Goal: Task Accomplishment & Management: Use online tool/utility

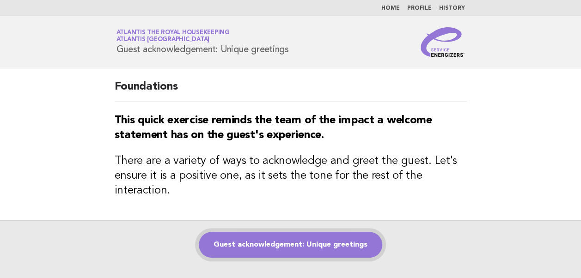
click at [271, 242] on link "Guest acknowledgement: Unique greetings" at bounding box center [290, 245] width 183 height 26
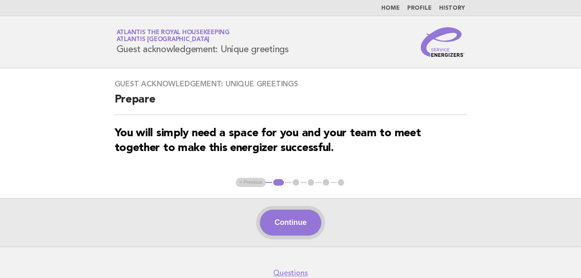
click at [275, 226] on button "Continue" at bounding box center [290, 223] width 61 height 26
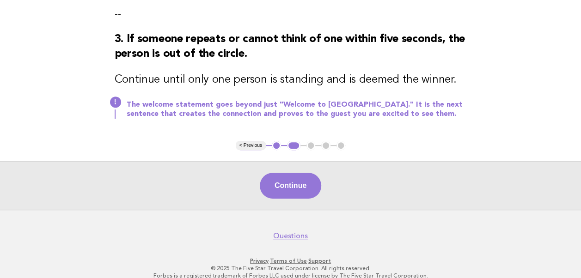
scroll to position [221, 0]
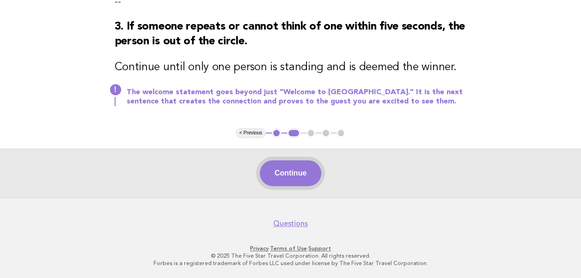
click at [294, 177] on button "Continue" at bounding box center [290, 173] width 61 height 26
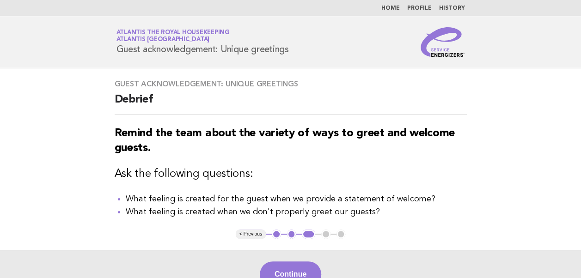
scroll to position [52, 0]
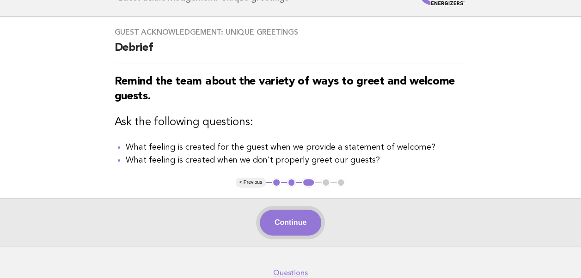
click at [280, 227] on button "Continue" at bounding box center [290, 223] width 61 height 26
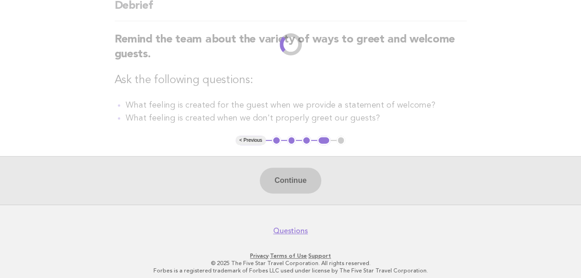
scroll to position [91, 0]
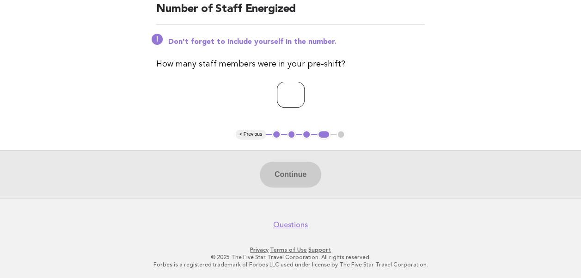
click at [277, 100] on input "number" at bounding box center [291, 95] width 28 height 26
type input "**"
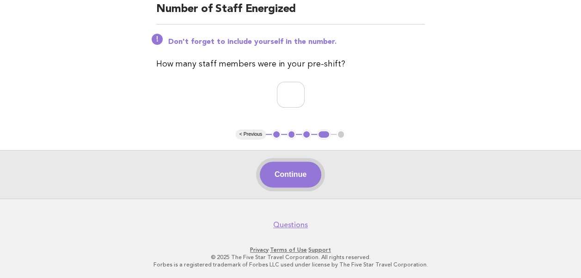
click at [280, 174] on button "Continue" at bounding box center [290, 175] width 61 height 26
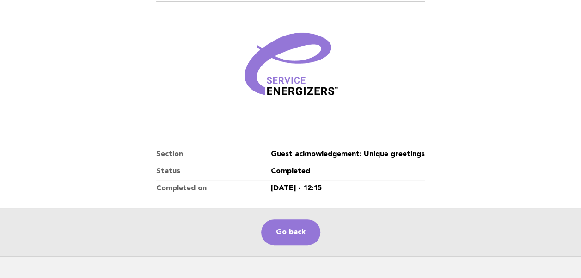
scroll to position [101, 0]
click at [285, 226] on link "Go back" at bounding box center [290, 232] width 59 height 26
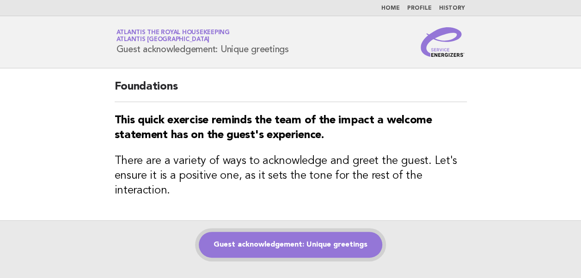
click at [274, 246] on link "Guest acknowledgement: Unique greetings" at bounding box center [290, 245] width 183 height 26
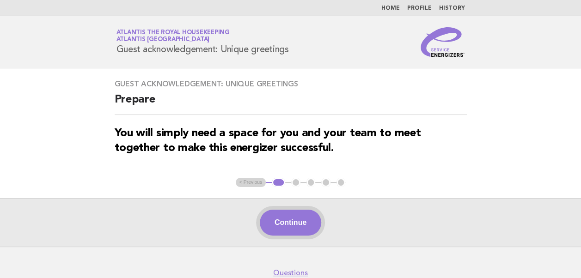
click at [283, 221] on button "Continue" at bounding box center [290, 223] width 61 height 26
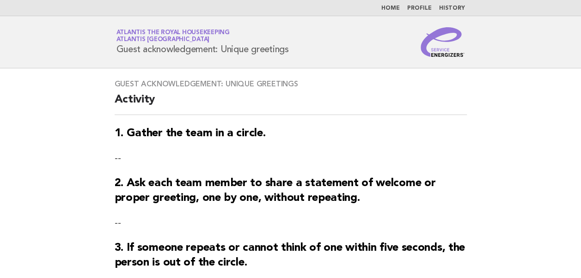
scroll to position [153, 0]
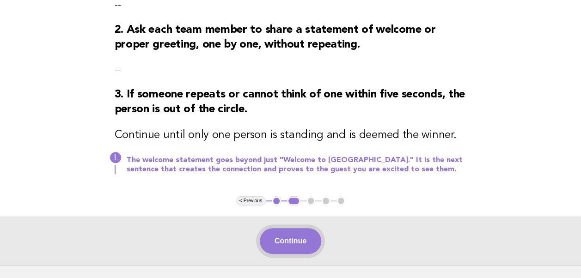
click at [282, 236] on button "Continue" at bounding box center [290, 241] width 61 height 26
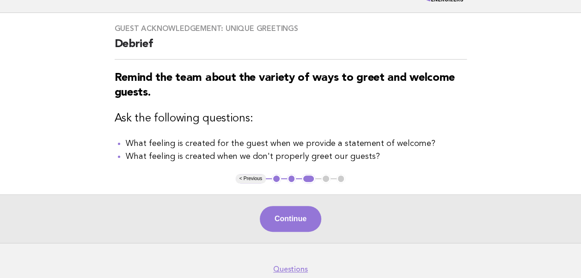
scroll to position [61, 0]
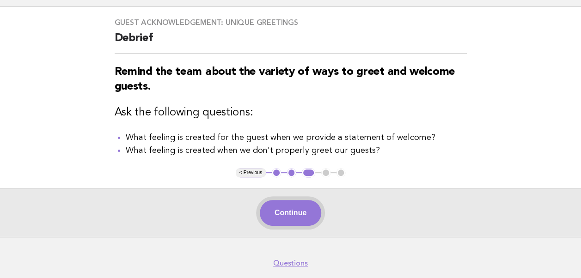
click at [281, 219] on button "Continue" at bounding box center [290, 213] width 61 height 26
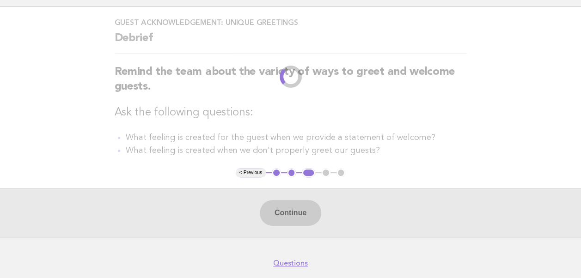
scroll to position [0, 0]
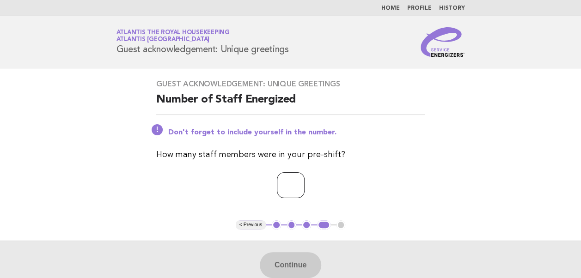
click at [277, 189] on input "number" at bounding box center [291, 185] width 28 height 26
type input "**"
click at [282, 268] on button "Continue" at bounding box center [290, 265] width 61 height 26
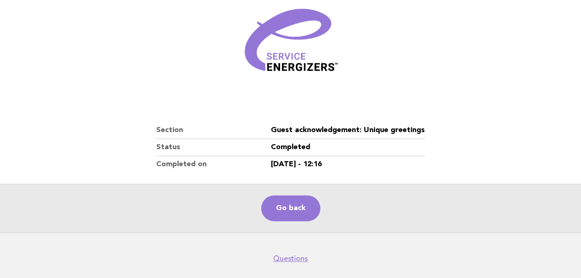
scroll to position [158, 0]
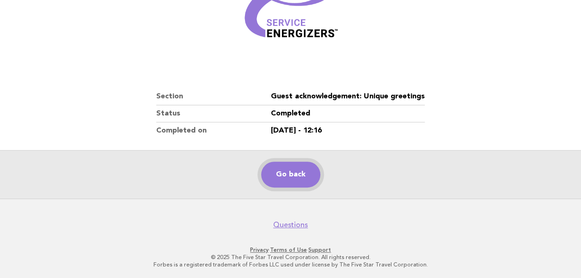
click at [284, 176] on link "Go back" at bounding box center [290, 175] width 59 height 26
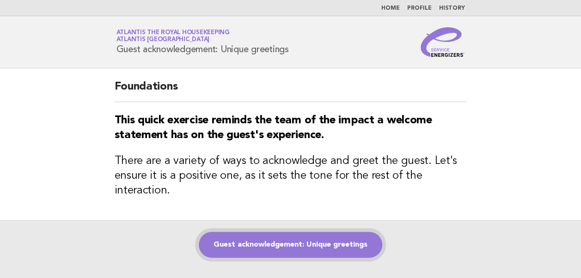
click at [245, 246] on link "Guest acknowledgement: Unique greetings" at bounding box center [290, 245] width 183 height 26
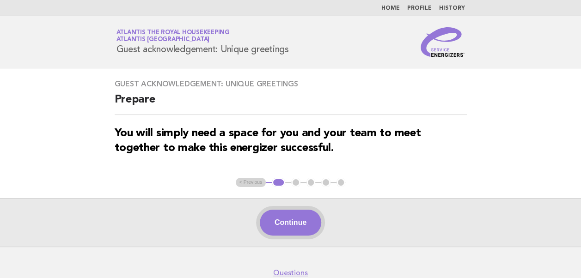
click at [280, 225] on button "Continue" at bounding box center [290, 223] width 61 height 26
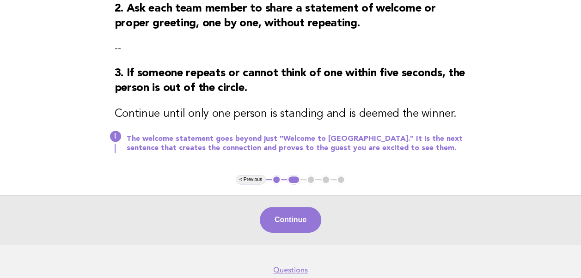
scroll to position [221, 0]
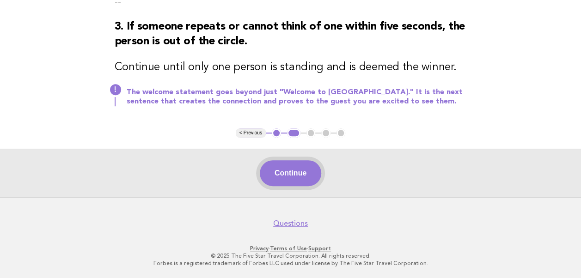
click at [292, 175] on button "Continue" at bounding box center [290, 173] width 61 height 26
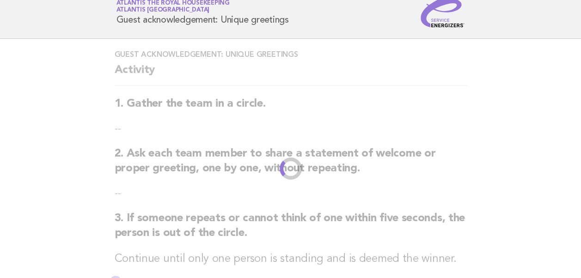
scroll to position [0, 0]
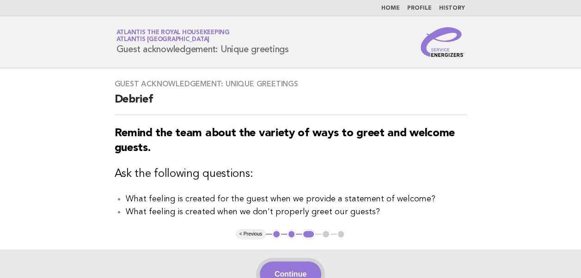
click at [281, 270] on button "Continue" at bounding box center [290, 275] width 61 height 26
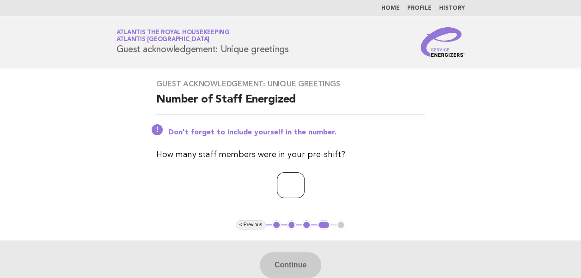
click at [277, 186] on input "number" at bounding box center [291, 185] width 28 height 26
type input "**"
click at [284, 268] on button "Continue" at bounding box center [290, 265] width 61 height 26
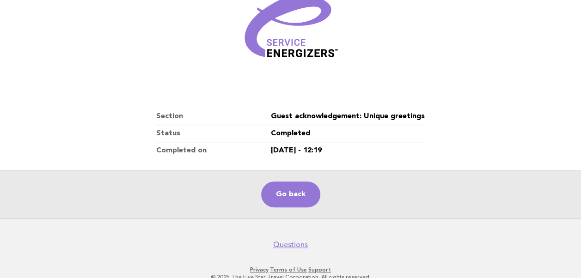
scroll to position [158, 0]
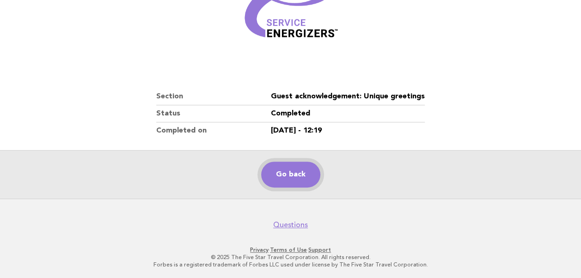
click at [290, 174] on link "Go back" at bounding box center [290, 175] width 59 height 26
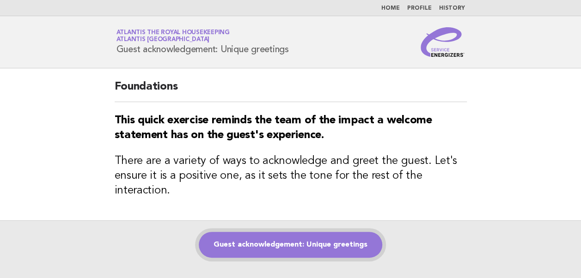
click at [271, 251] on link "Guest acknowledgement: Unique greetings" at bounding box center [290, 245] width 183 height 26
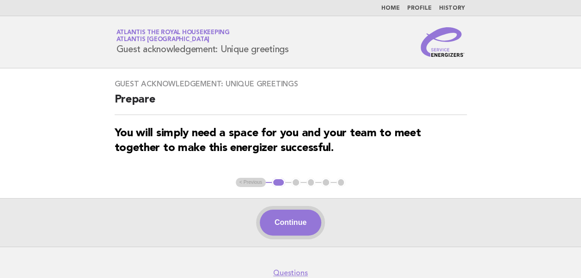
click at [283, 228] on button "Continue" at bounding box center [290, 223] width 61 height 26
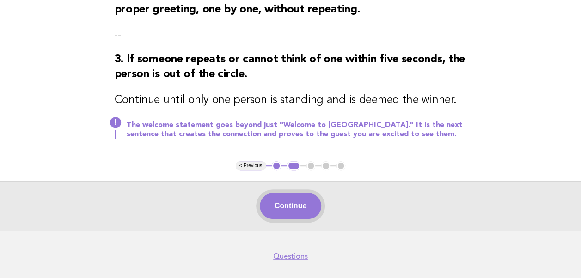
click at [286, 212] on button "Continue" at bounding box center [290, 206] width 61 height 26
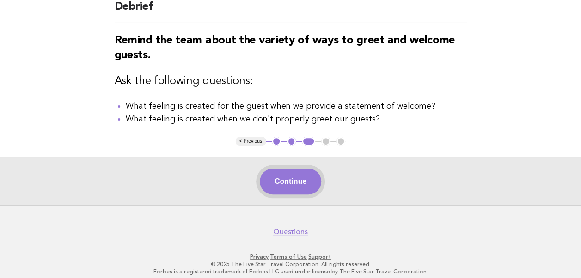
click at [285, 186] on button "Continue" at bounding box center [290, 182] width 61 height 26
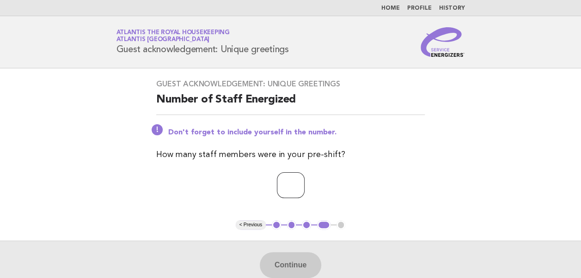
click at [281, 187] on input "number" at bounding box center [291, 185] width 28 height 26
type input "**"
click at [281, 265] on button "Continue" at bounding box center [290, 265] width 61 height 26
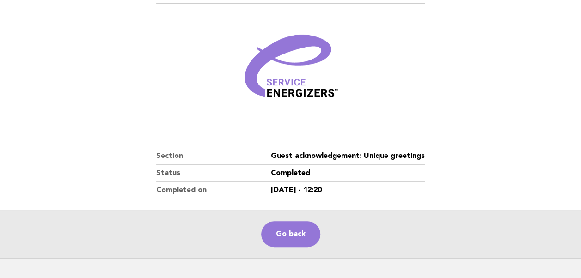
scroll to position [137, 0]
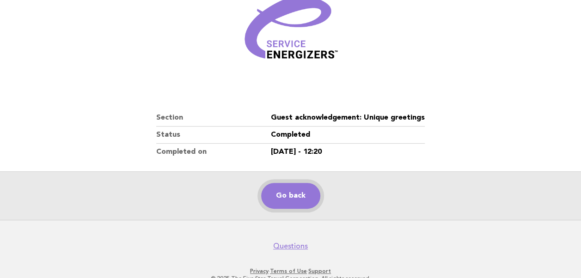
click at [281, 194] on link "Go back" at bounding box center [290, 196] width 59 height 26
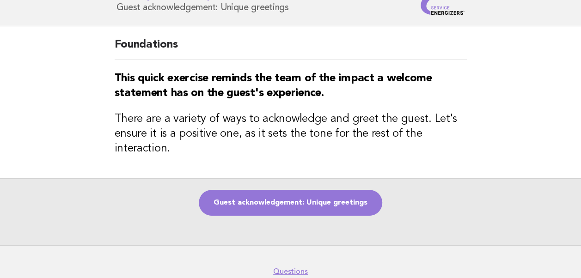
scroll to position [47, 0]
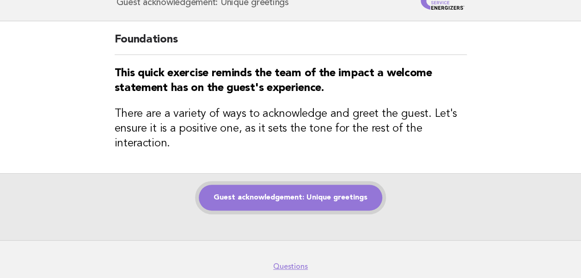
click at [281, 196] on link "Guest acknowledgement: Unique greetings" at bounding box center [290, 198] width 183 height 26
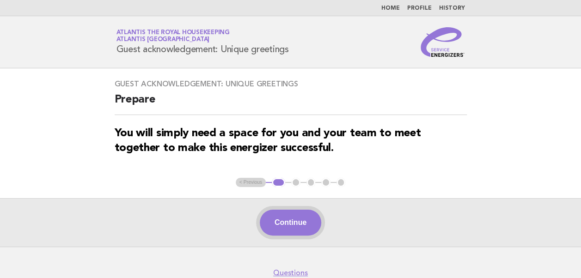
click at [279, 225] on button "Continue" at bounding box center [290, 223] width 61 height 26
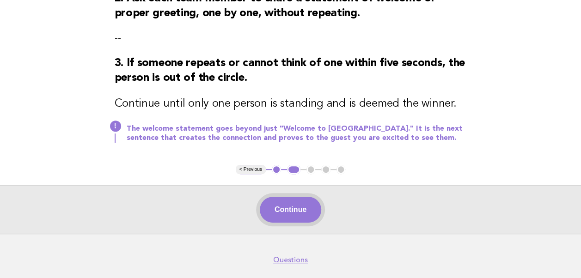
click at [279, 212] on button "Continue" at bounding box center [290, 210] width 61 height 26
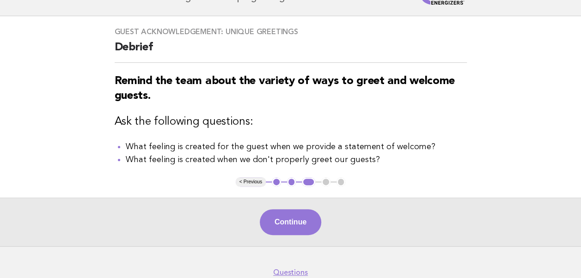
scroll to position [53, 0]
click at [279, 221] on button "Continue" at bounding box center [290, 222] width 61 height 26
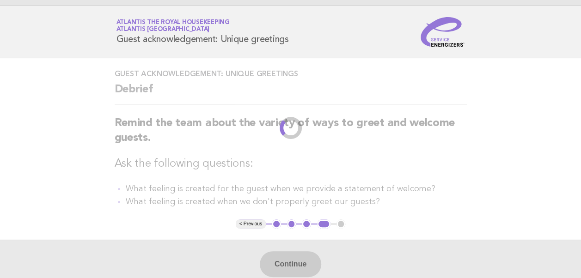
scroll to position [0, 0]
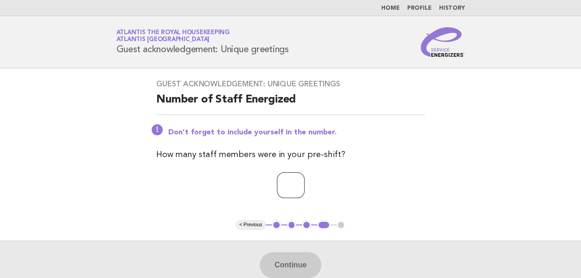
click at [283, 185] on input "number" at bounding box center [291, 185] width 28 height 26
type input "**"
click at [283, 264] on button "Continue" at bounding box center [290, 265] width 61 height 26
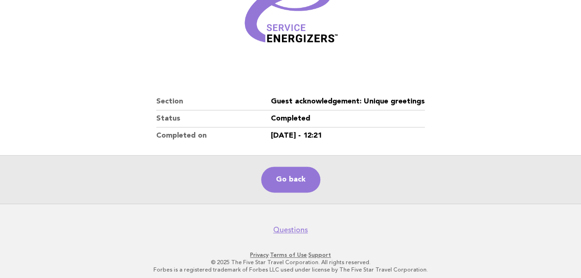
scroll to position [158, 0]
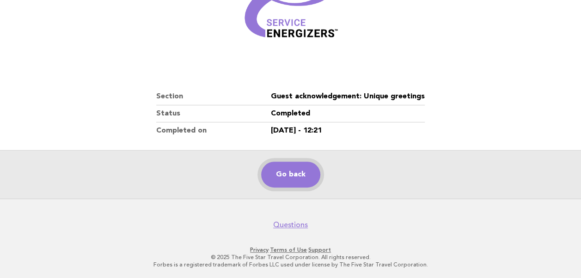
click at [292, 177] on link "Go back" at bounding box center [290, 175] width 59 height 26
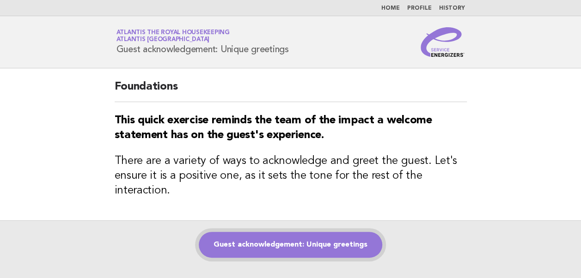
click at [243, 243] on link "Guest acknowledgement: Unique greetings" at bounding box center [290, 245] width 183 height 26
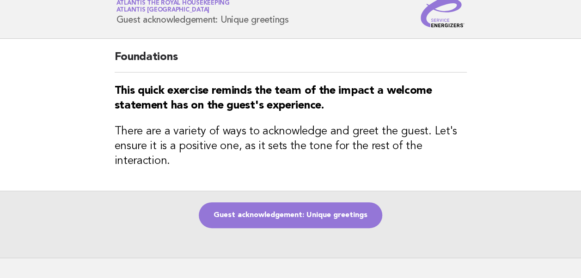
scroll to position [32, 0]
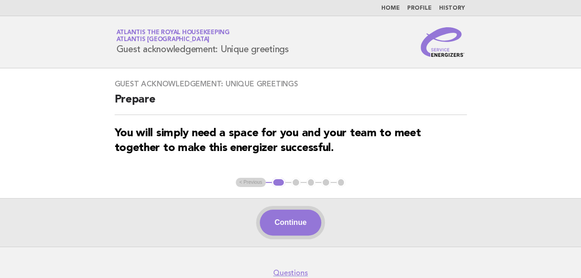
click at [276, 222] on button "Continue" at bounding box center [290, 223] width 61 height 26
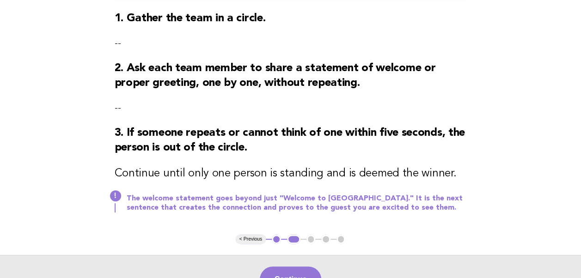
scroll to position [152, 0]
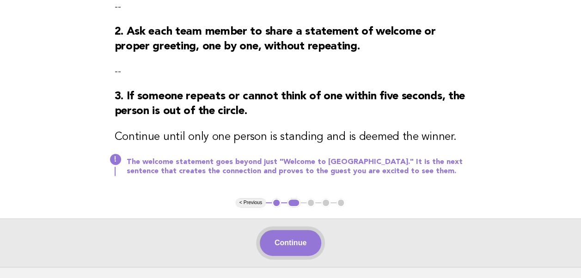
click at [281, 238] on button "Continue" at bounding box center [290, 243] width 61 height 26
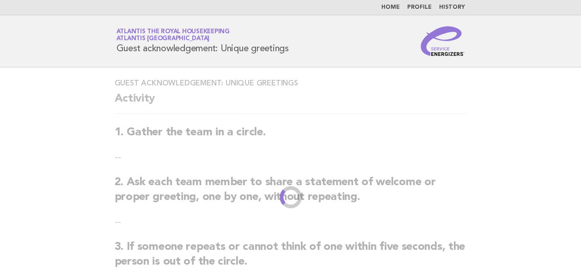
scroll to position [0, 0]
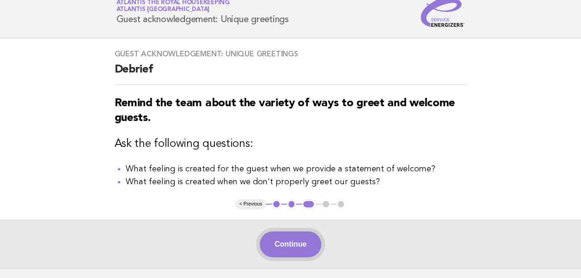
click at [281, 238] on button "Continue" at bounding box center [290, 245] width 61 height 26
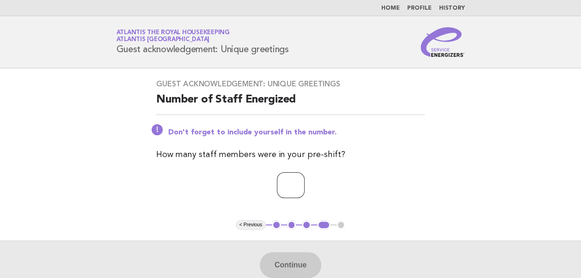
click at [277, 190] on input "number" at bounding box center [291, 185] width 28 height 26
type input "**"
click at [284, 264] on button "Continue" at bounding box center [290, 265] width 61 height 26
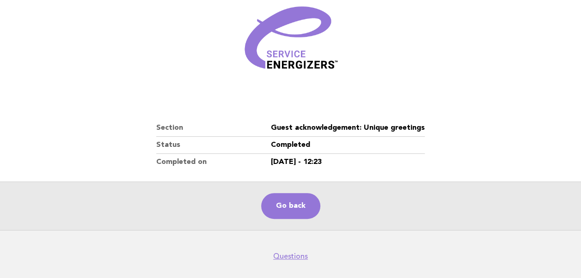
scroll to position [137, 0]
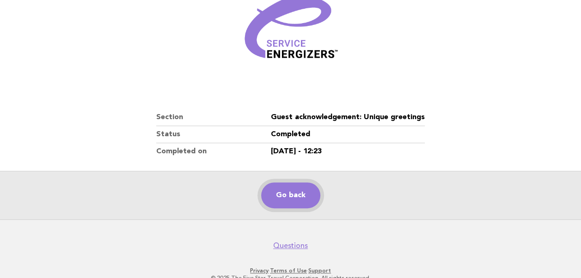
click at [299, 194] on link "Go back" at bounding box center [290, 196] width 59 height 26
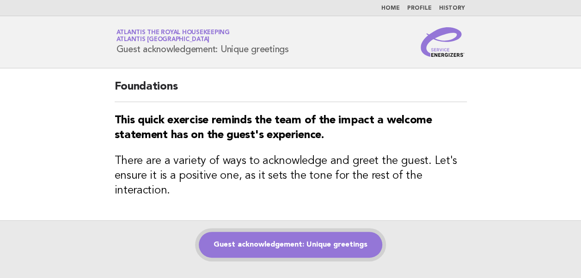
click at [296, 248] on link "Guest acknowledgement: Unique greetings" at bounding box center [290, 245] width 183 height 26
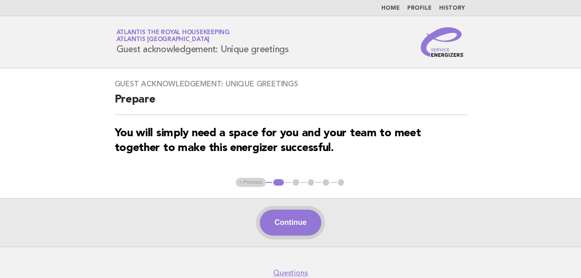
click at [284, 226] on button "Continue" at bounding box center [290, 223] width 61 height 26
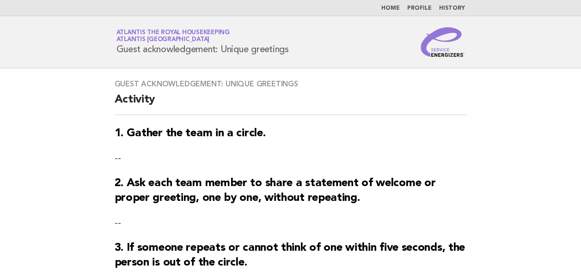
scroll to position [140, 0]
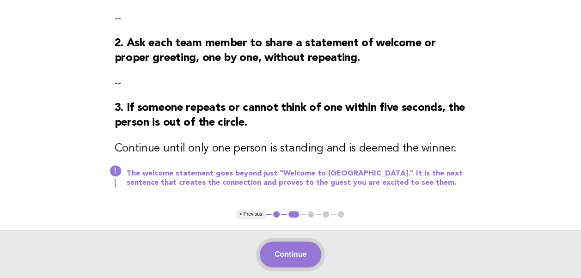
click at [286, 256] on button "Continue" at bounding box center [290, 255] width 61 height 26
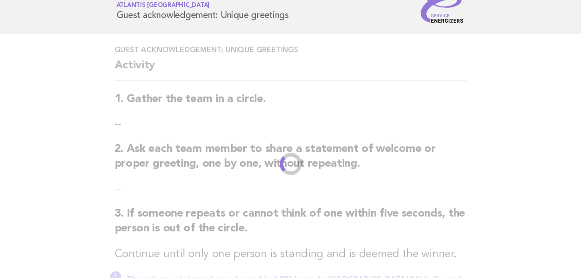
scroll to position [0, 0]
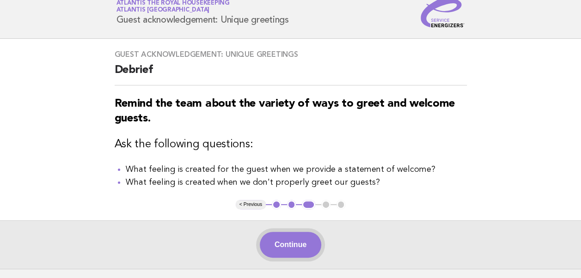
click at [282, 243] on button "Continue" at bounding box center [290, 245] width 61 height 26
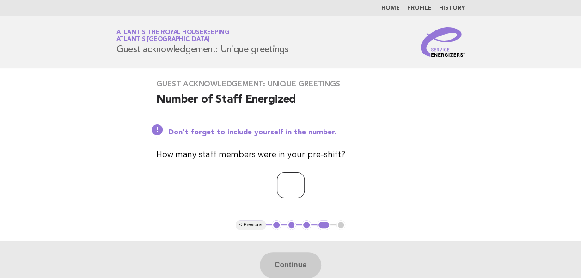
click at [277, 187] on input "number" at bounding box center [291, 185] width 28 height 26
type input "**"
click at [289, 266] on button "Continue" at bounding box center [290, 265] width 61 height 26
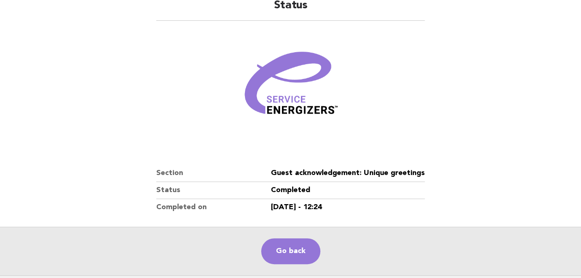
scroll to position [83, 0]
